Goal: Transaction & Acquisition: Purchase product/service

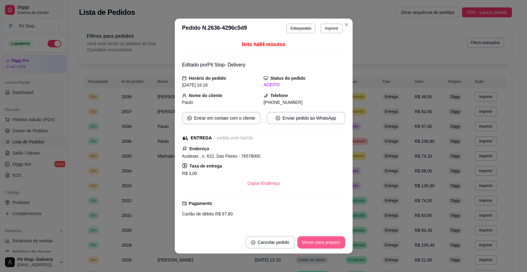
click at [317, 242] on button "Mover para preparo" at bounding box center [321, 242] width 48 height 12
click at [319, 240] on button "Mover para entrega" at bounding box center [321, 242] width 48 height 12
click at [321, 243] on button "Mover para finalizado" at bounding box center [319, 242] width 51 height 12
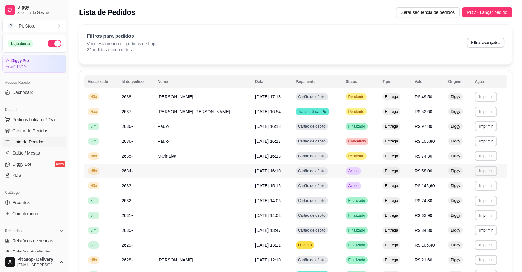
click at [349, 170] on span "Aceito" at bounding box center [353, 170] width 13 height 5
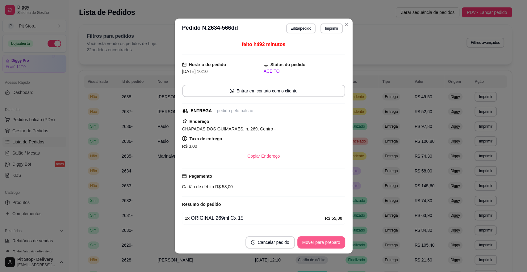
click at [314, 244] on button "Mover para preparo" at bounding box center [321, 242] width 48 height 12
click at [314, 242] on button "Mover para entrega" at bounding box center [321, 242] width 48 height 12
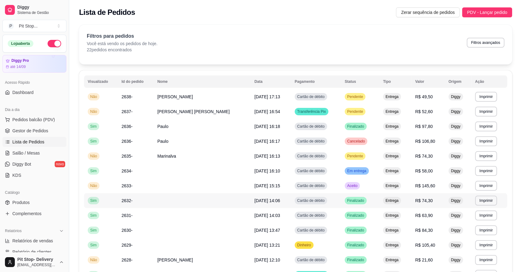
click at [361, 202] on td "Finalizado" at bounding box center [360, 200] width 38 height 15
click at [356, 169] on span "Em entrega" at bounding box center [357, 170] width 22 height 5
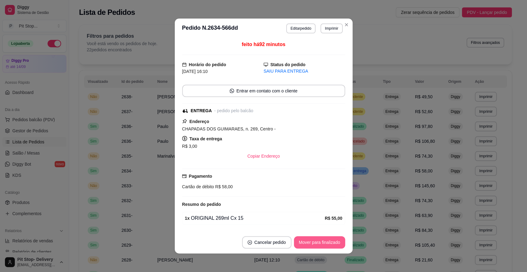
click at [323, 237] on button "Mover para finalizado" at bounding box center [319, 242] width 51 height 12
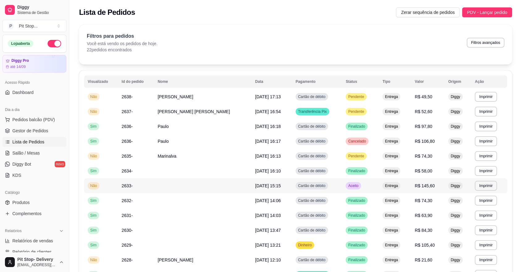
click at [358, 185] on td "Aceito" at bounding box center [360, 185] width 37 height 15
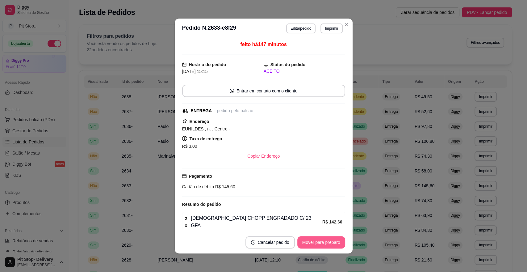
click at [329, 239] on button "Mover para preparo" at bounding box center [321, 242] width 48 height 12
click at [326, 239] on button "Mover para entrega" at bounding box center [321, 242] width 48 height 12
click at [328, 236] on button "Mover para finalizado" at bounding box center [320, 242] width 50 height 12
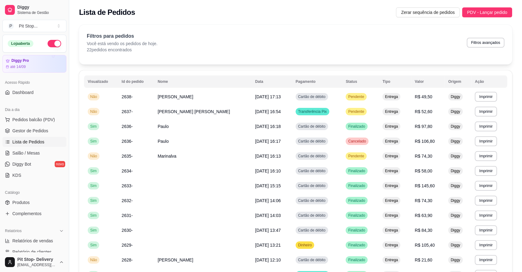
click at [21, 124] on ul "Pedidos balcão (PDV) Gestor de Pedidos Lista de Pedidos Salão / Mesas Diggy Bot…" at bounding box center [34, 147] width 64 height 65
click at [23, 120] on span "Pedidos balcão (PDV)" at bounding box center [33, 119] width 43 height 6
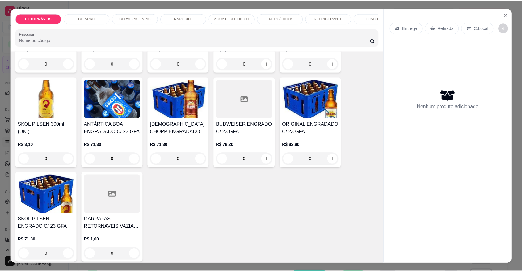
scroll to position [137, 0]
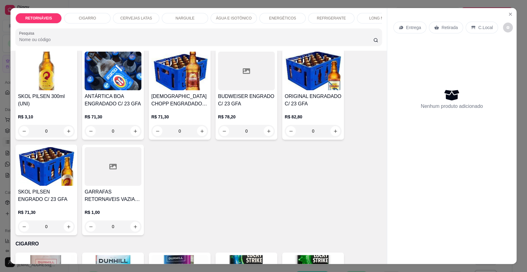
click at [318, 81] on img at bounding box center [313, 71] width 57 height 39
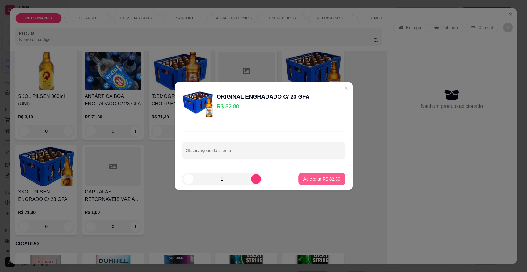
click at [303, 174] on button "Adicionar R$ 82,80" at bounding box center [321, 179] width 47 height 12
type input "1"
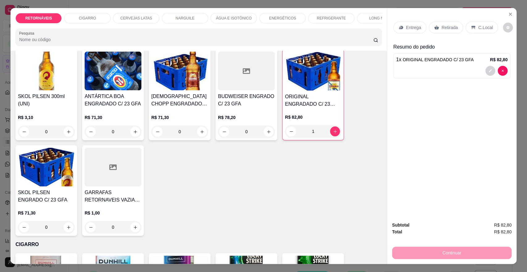
click at [413, 31] on div "Entrega" at bounding box center [409, 28] width 33 height 12
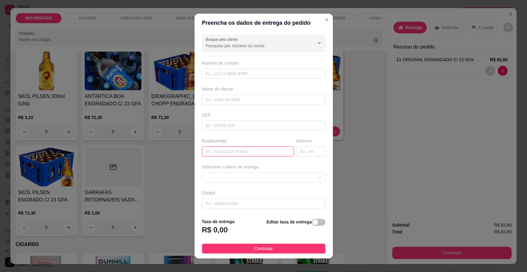
click at [266, 147] on input "text" at bounding box center [248, 151] width 92 height 10
type input "quartel"
click at [251, 166] on div "Selecione o bairro de entrega" at bounding box center [264, 167] width 124 height 6
click at [247, 173] on span at bounding box center [264, 177] width 116 height 9
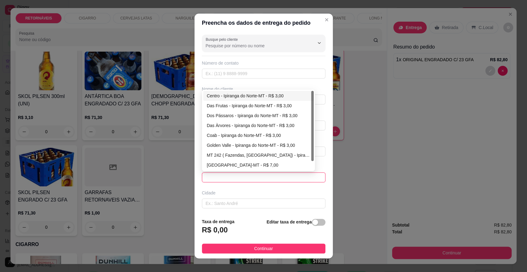
click at [231, 94] on div "Centro - Ipiranga do Norte-MT - R$ 3,00" at bounding box center [258, 95] width 103 height 7
type input "Ipiranga do Norte-MT"
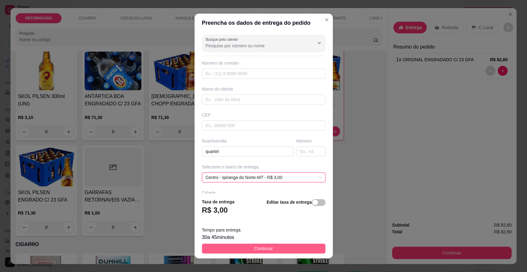
click at [255, 247] on span "Continuar" at bounding box center [263, 248] width 19 height 7
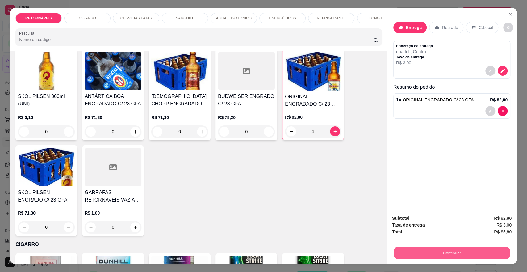
click at [434, 252] on button "Continuar" at bounding box center [452, 252] width 116 height 12
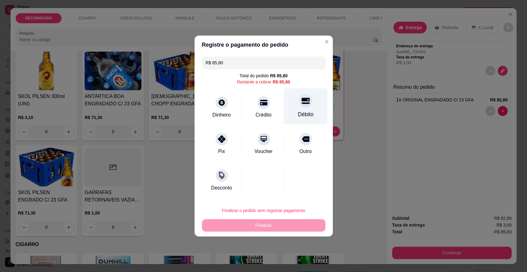
click at [306, 108] on div "Débito" at bounding box center [306, 106] width 44 height 36
type input "R$ 0,00"
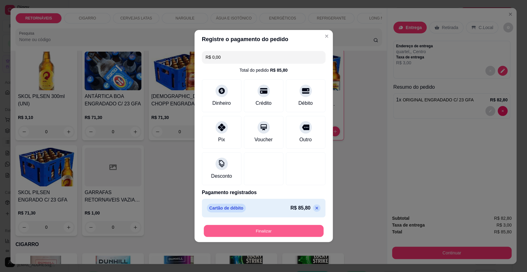
click at [277, 232] on button "Finalizar" at bounding box center [264, 231] width 120 height 12
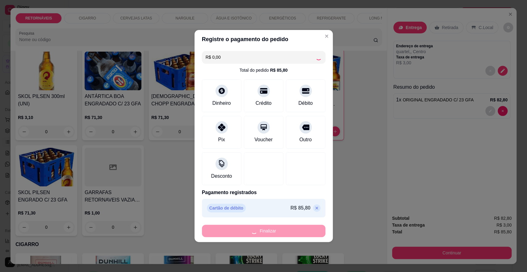
type input "0"
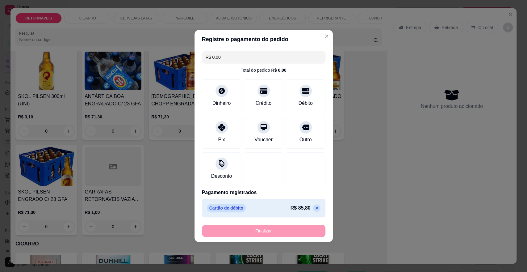
type input "-R$ 85,80"
